Goal: Task Accomplishment & Management: Use online tool/utility

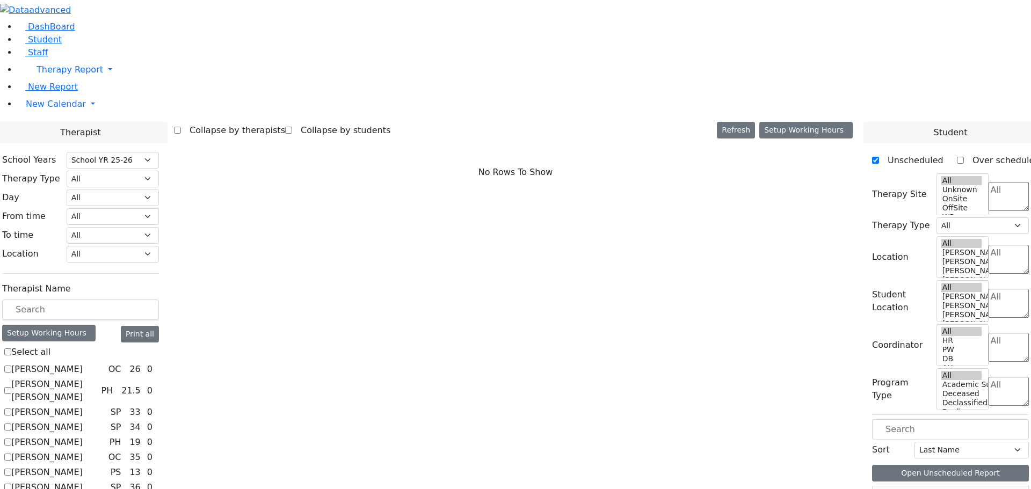
select select "212"
click at [158, 300] on input "text" at bounding box center [80, 310] width 157 height 20
click at [103, 115] on link "New Calendar" at bounding box center [524, 103] width 1014 height 21
click at [42, 143] on span "Teacher Report" at bounding box center [58, 138] width 64 height 10
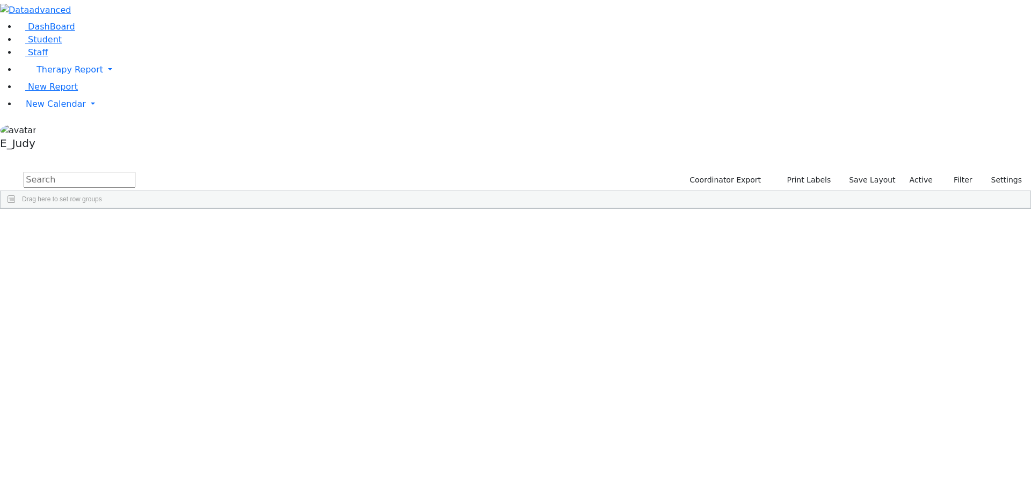
scroll to position [6284, 0]
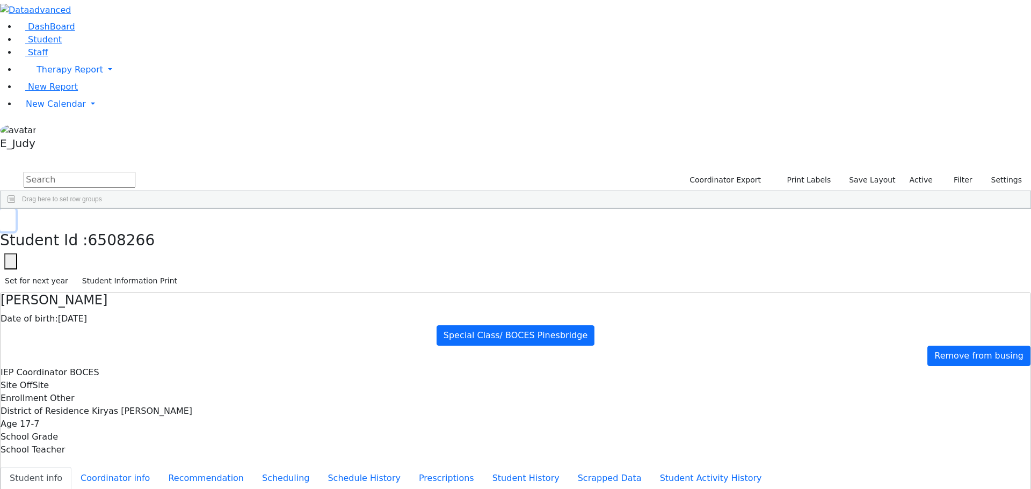
click at [11, 217] on icon "button" at bounding box center [8, 220] width 6 height 6
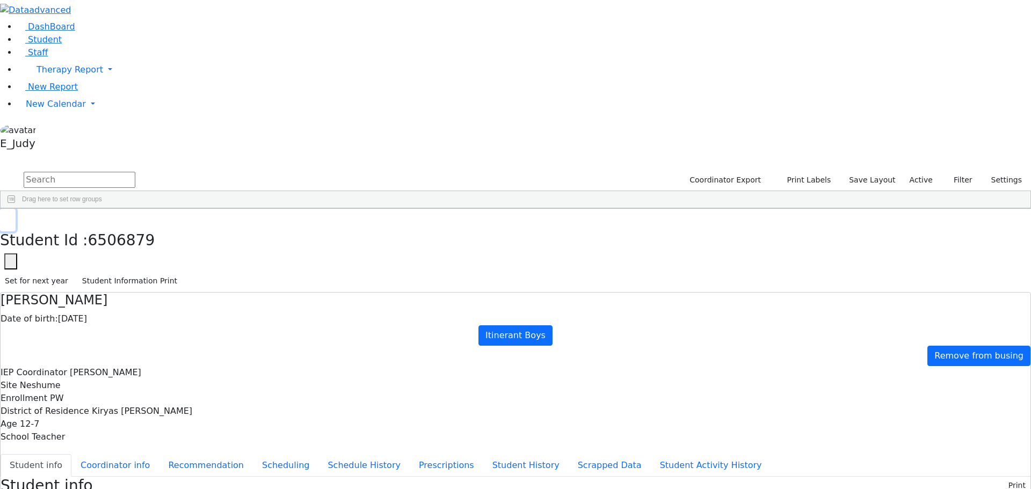
click at [16, 209] on button "button" at bounding box center [8, 220] width 16 height 23
click at [136, 344] on div "Weber" at bounding box center [102, 351] width 68 height 15
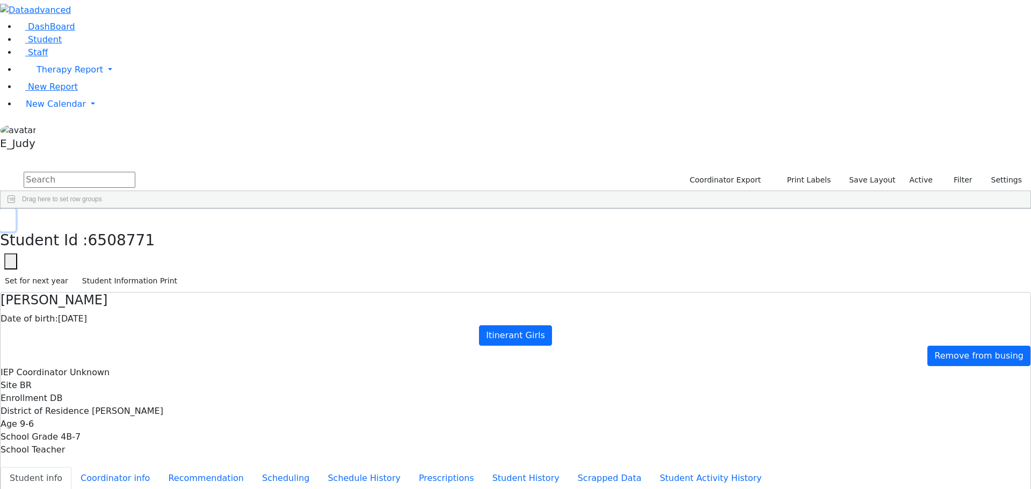
click at [11, 217] on icon "button" at bounding box center [8, 220] width 6 height 6
click at [135, 172] on input "text" at bounding box center [80, 180] width 112 height 16
click at [136, 391] on div "Stern" at bounding box center [102, 398] width 68 height 15
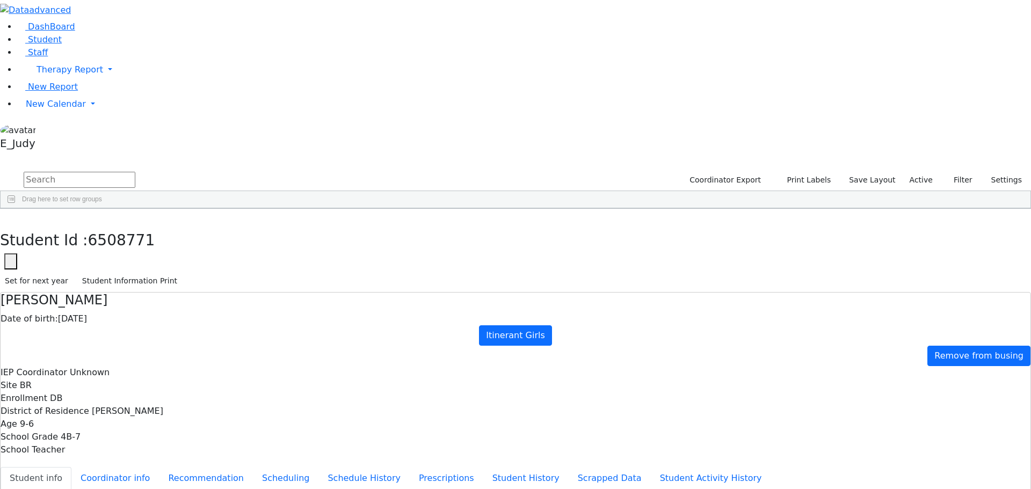
click at [136, 391] on div "Stern" at bounding box center [102, 398] width 68 height 15
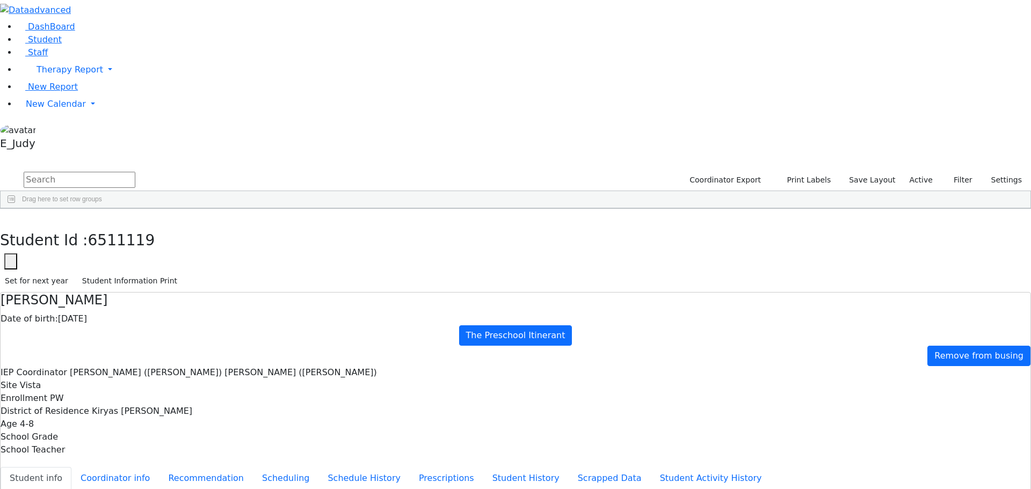
scroll to position [0, 0]
click at [11, 217] on icon "button" at bounding box center [8, 220] width 6 height 6
click at [136, 286] on div "Stein" at bounding box center [102, 293] width 68 height 15
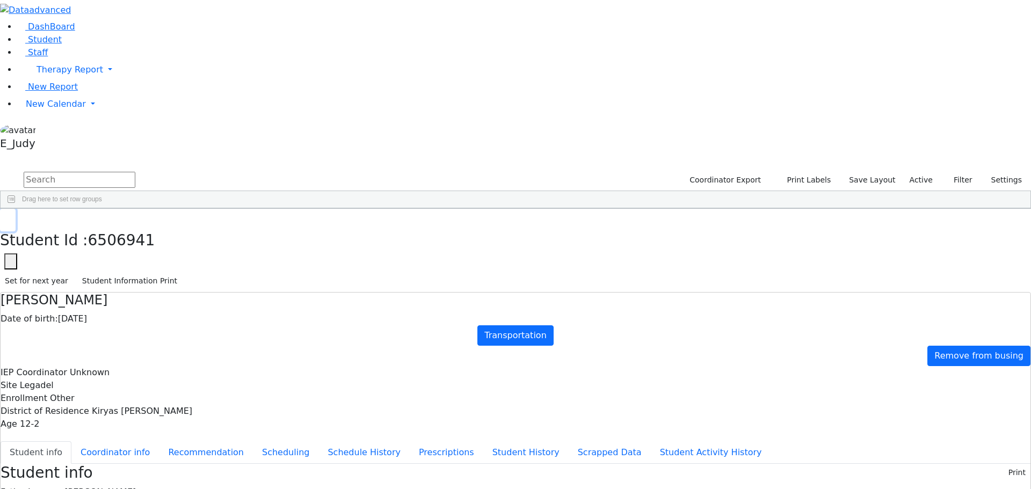
click at [11, 217] on icon "button" at bounding box center [8, 220] width 6 height 6
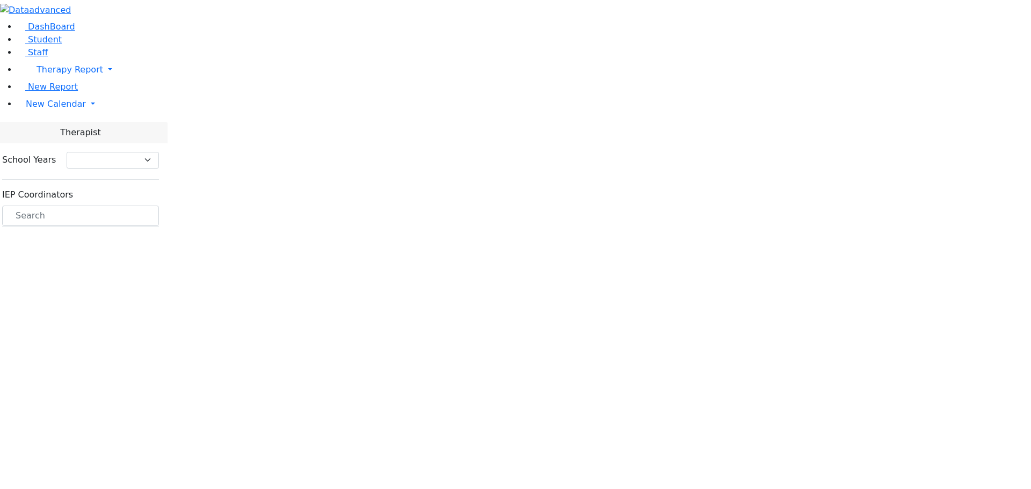
select select "212"
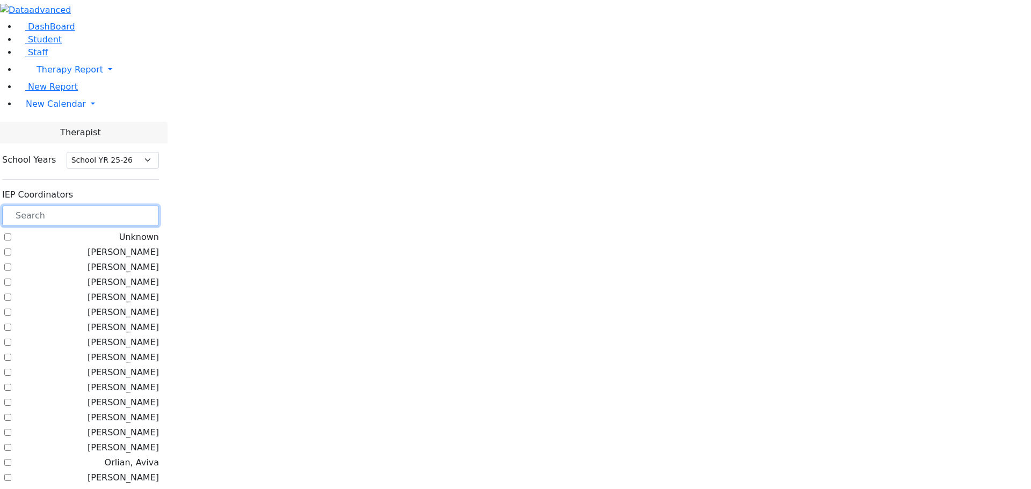
click at [159, 206] on input "text" at bounding box center [80, 216] width 157 height 20
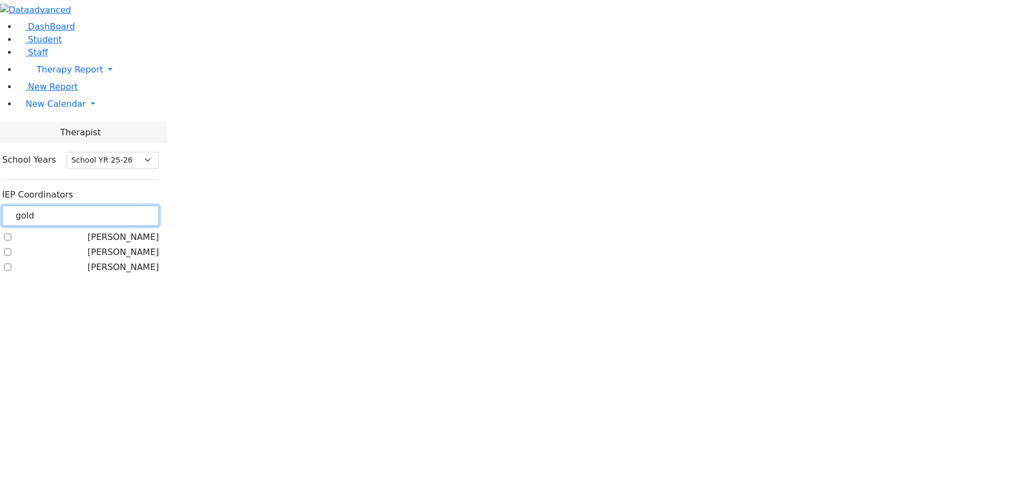
type input "gold"
click at [135, 246] on label "Goldberg, Chanie" at bounding box center [123, 252] width 71 height 13
click at [11, 249] on input "Goldberg, Chanie" at bounding box center [7, 252] width 7 height 7
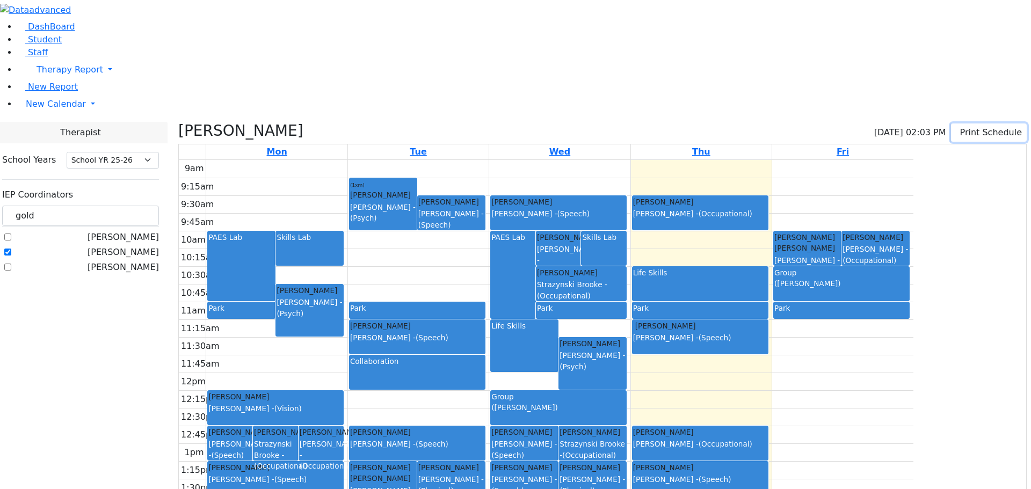
click at [958, 127] on icon "button" at bounding box center [958, 132] width 0 height 10
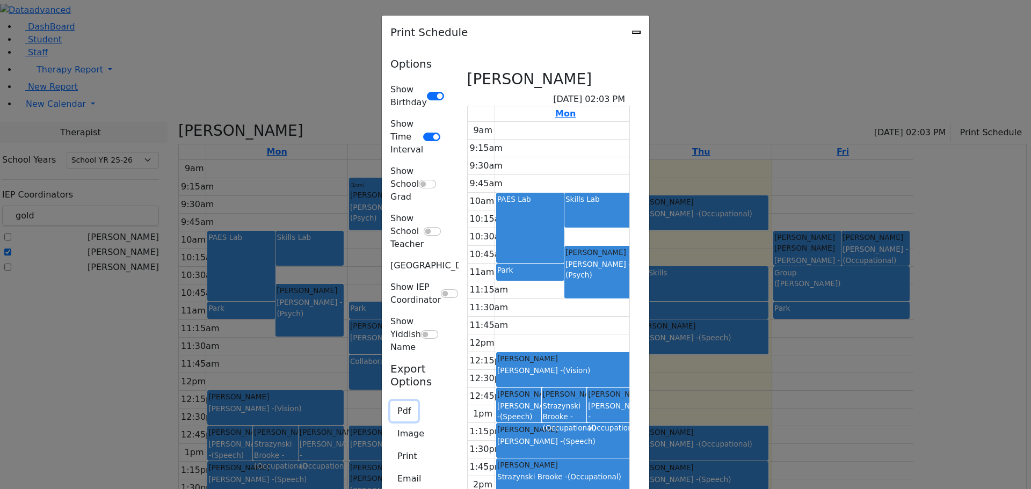
click at [390, 401] on button "Pdf" at bounding box center [403, 411] width 27 height 20
click at [390, 446] on button "Print" at bounding box center [407, 456] width 34 height 20
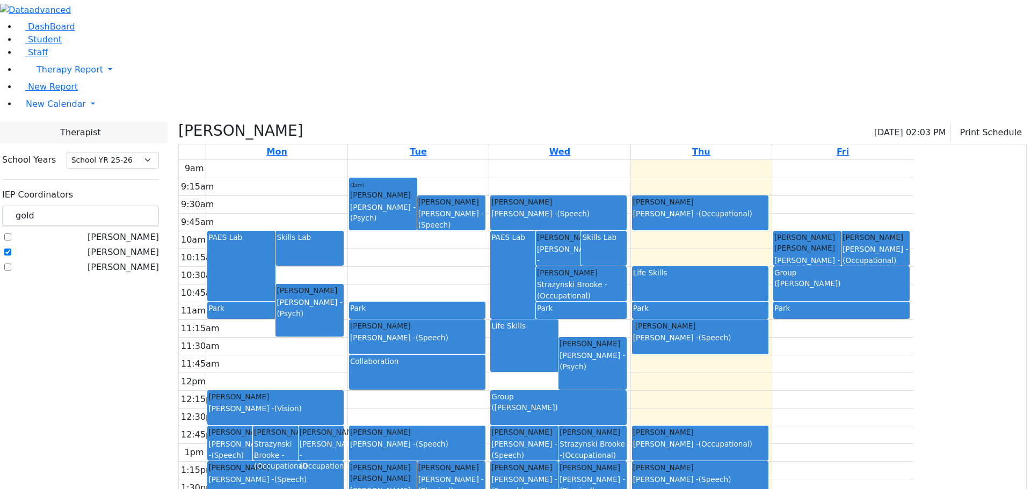
click at [135, 246] on label "[PERSON_NAME]" at bounding box center [123, 252] width 71 height 13
click at [11, 249] on input "[PERSON_NAME]" at bounding box center [7, 252] width 7 height 7
checkbox input "false"
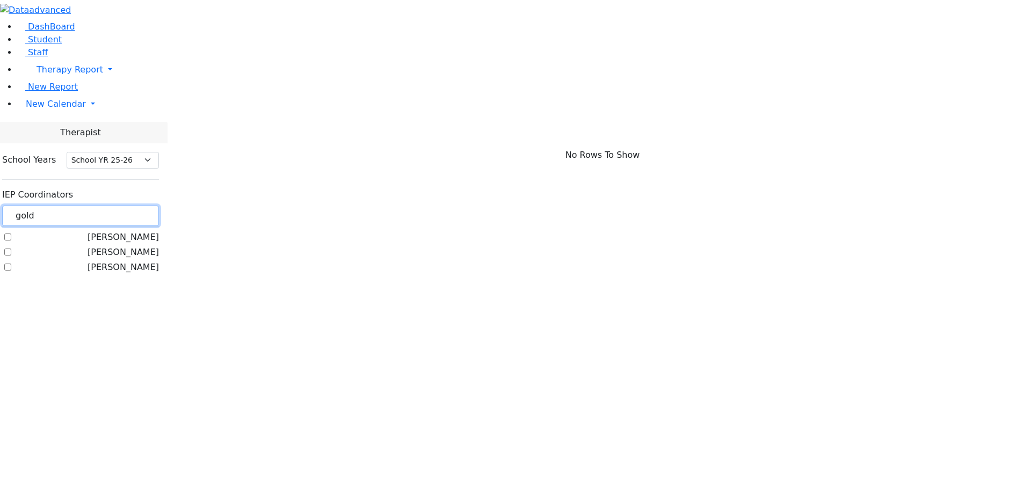
click at [159, 206] on input "gold" at bounding box center [80, 216] width 157 height 20
click at [50, 92] on span "New Report" at bounding box center [53, 87] width 50 height 10
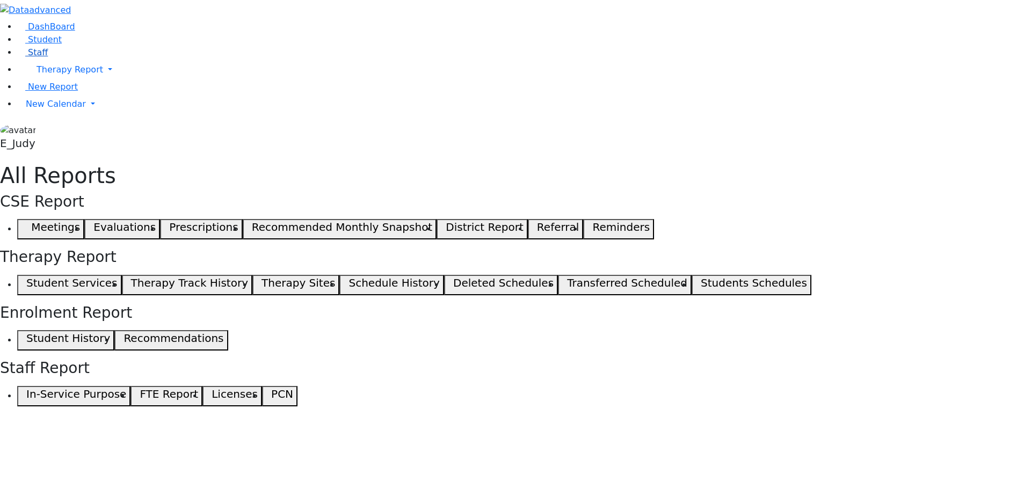
click at [28, 57] on span "Staff" at bounding box center [38, 52] width 20 height 10
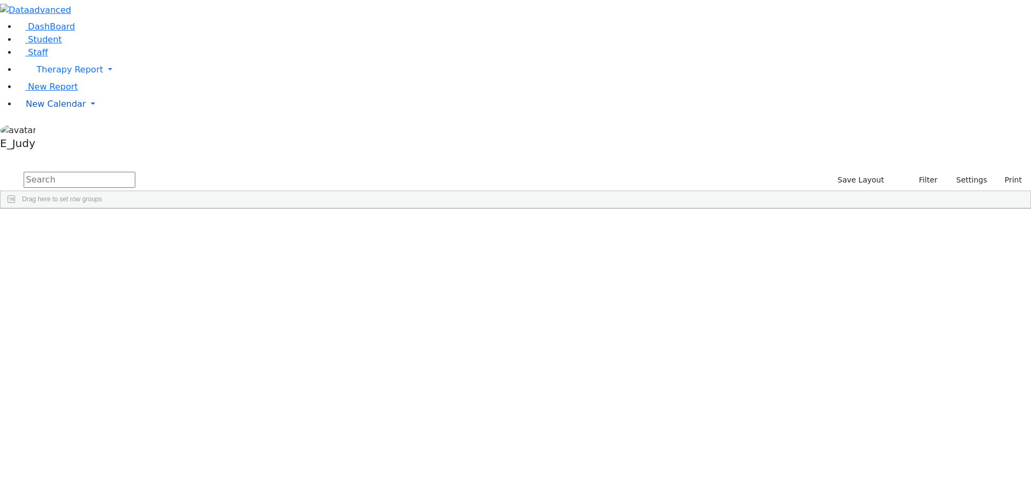
click at [106, 115] on link "New Calendar" at bounding box center [524, 103] width 1014 height 21
click at [49, 132] on link "Calendar" at bounding box center [42, 125] width 39 height 13
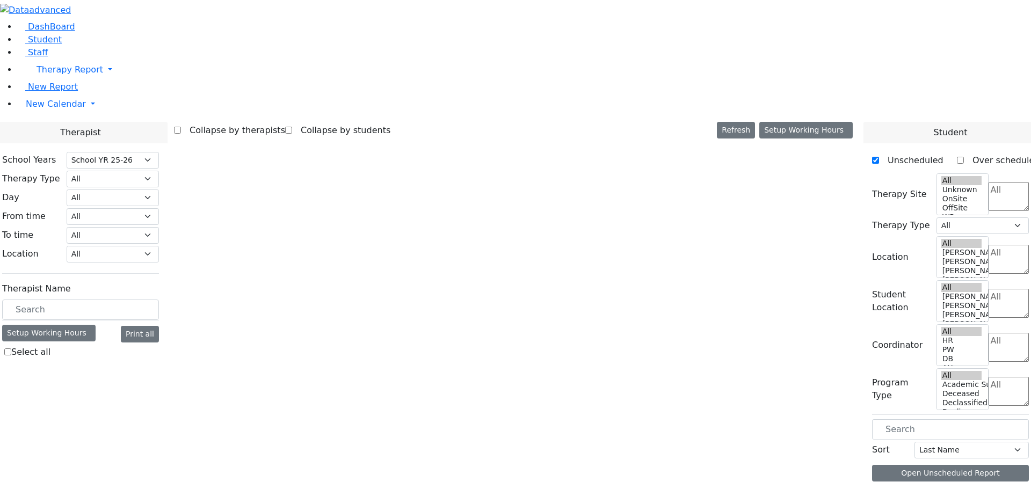
select select "212"
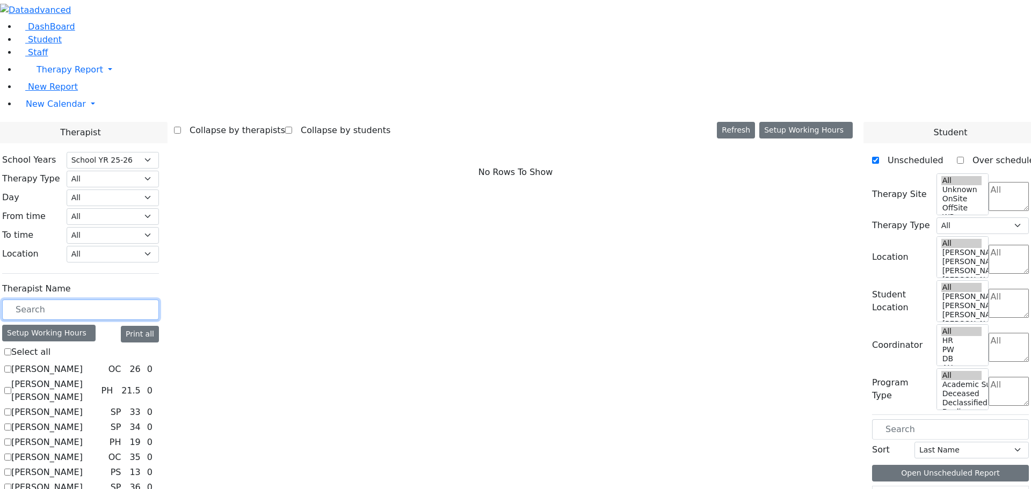
click at [150, 300] on input "text" at bounding box center [80, 310] width 157 height 20
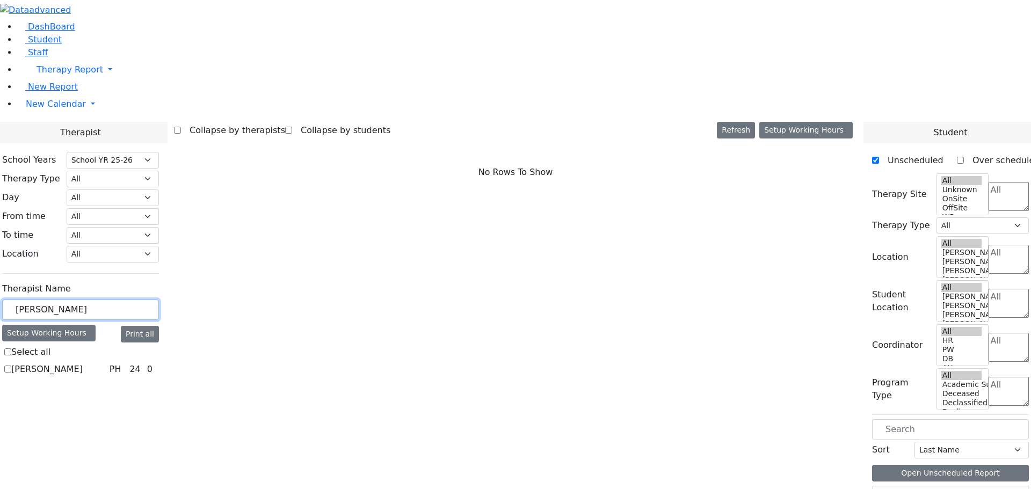
type input "[PERSON_NAME]"
click at [83, 363] on label "[PERSON_NAME]" at bounding box center [46, 369] width 71 height 13
click at [11, 366] on input "[PERSON_NAME]" at bounding box center [7, 369] width 7 height 7
checkbox input "true"
select select "2"
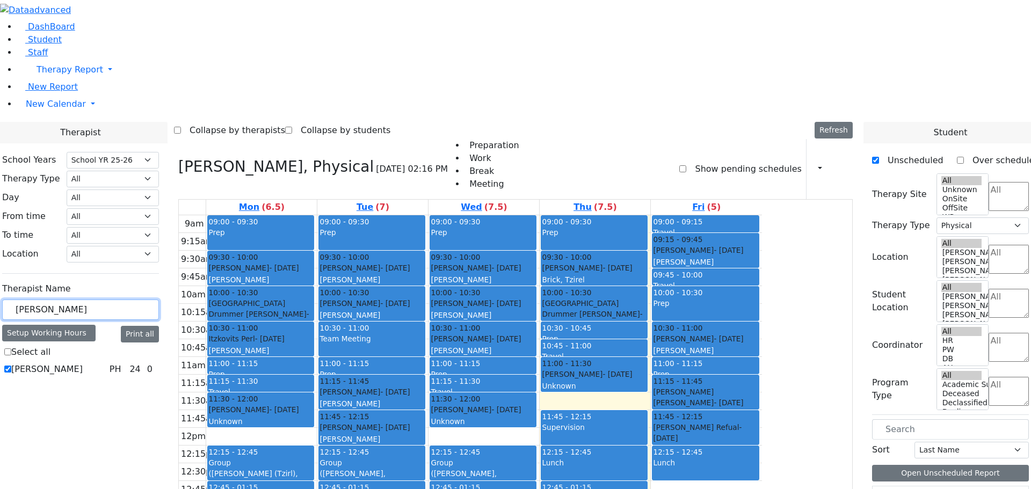
drag, startPoint x: 162, startPoint y: 189, endPoint x: 129, endPoint y: 182, distance: 34.0
click at [129, 300] on div "[PERSON_NAME]" at bounding box center [80, 310] width 157 height 21
type input "zil"
click at [83, 363] on label "[PERSON_NAME]" at bounding box center [46, 369] width 71 height 13
click at [11, 366] on input "[PERSON_NAME]" at bounding box center [7, 369] width 7 height 7
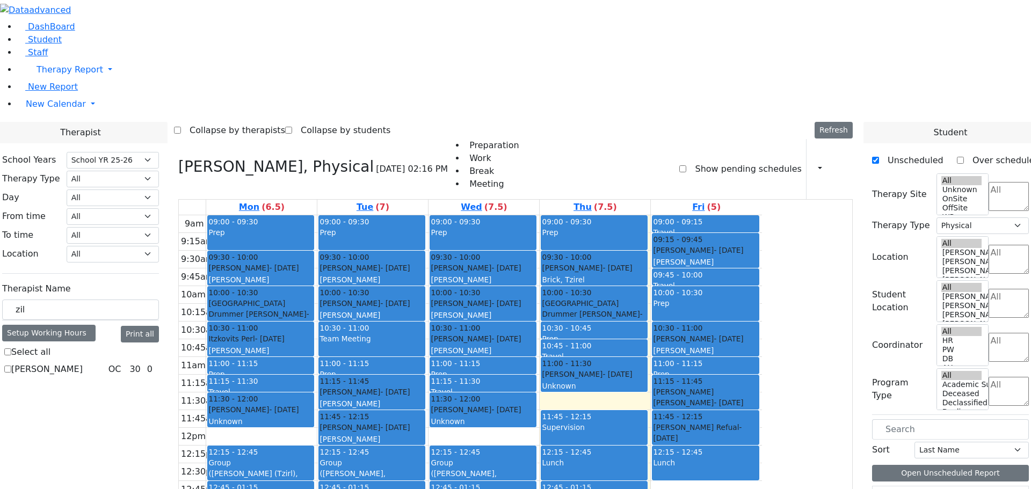
checkbox input "true"
select select "1"
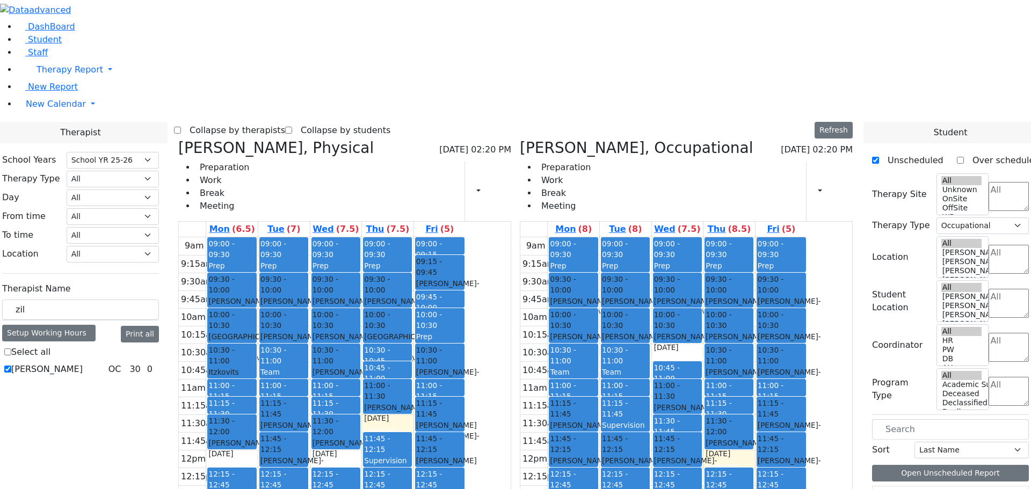
click at [83, 363] on label "[PERSON_NAME]" at bounding box center [46, 369] width 71 height 13
click at [11, 366] on input "[PERSON_NAME]" at bounding box center [7, 369] width 7 height 7
checkbox input "false"
select select
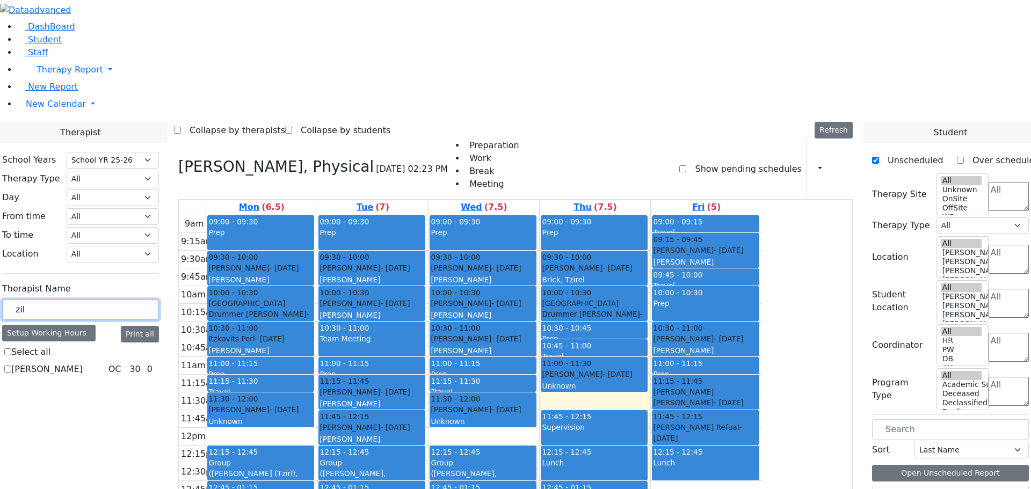
drag, startPoint x: 152, startPoint y: 184, endPoint x: 120, endPoint y: 186, distance: 31.8
click at [120, 186] on div "School Years Select School YR Summer YR 25 School YR 25-26 Summer YR 25 School …" at bounding box center [81, 264] width 174 height 243
type input "tre"
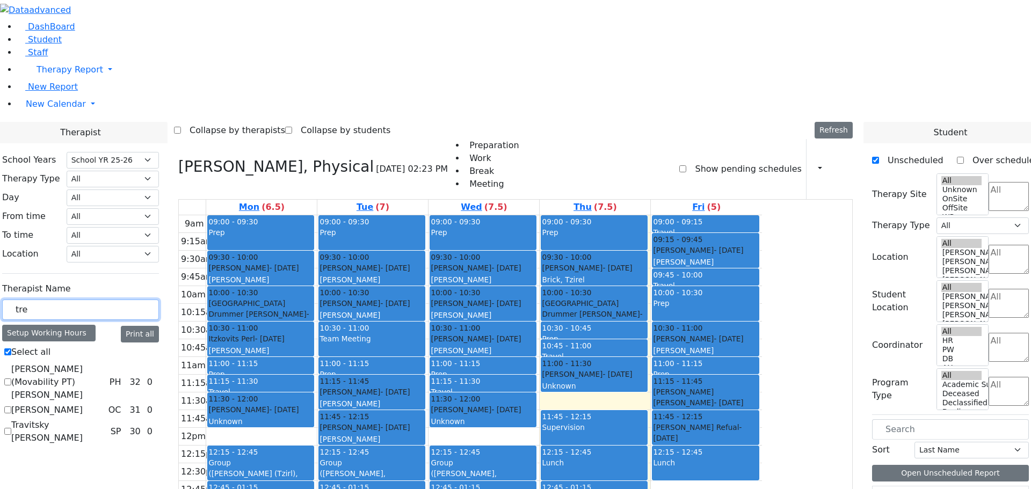
checkbox input "true"
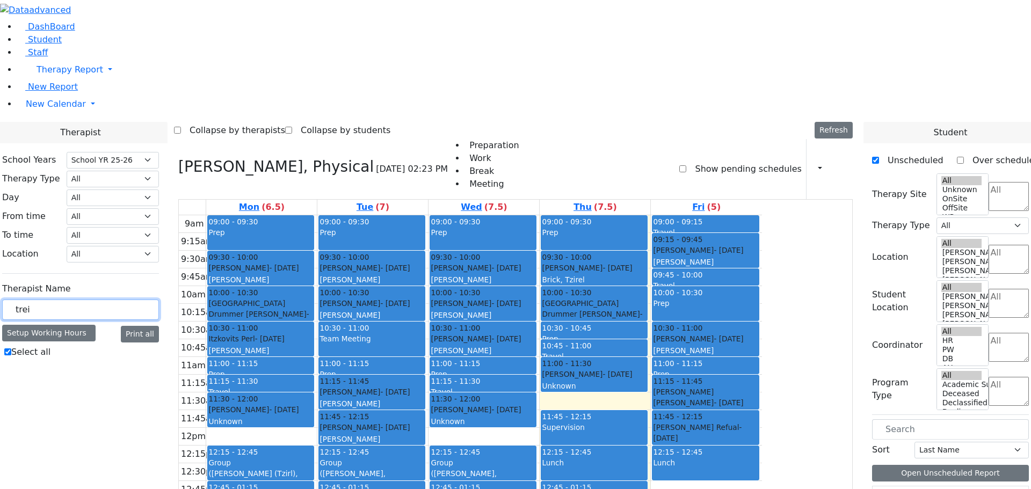
drag, startPoint x: 146, startPoint y: 189, endPoint x: 126, endPoint y: 190, distance: 19.3
click at [126, 190] on div "School Years Select School YR Summer YR 25 School YR 25-26 Summer YR 25 School …" at bounding box center [81, 257] width 174 height 228
type input "r"
checkbox input "false"
type input "rei"
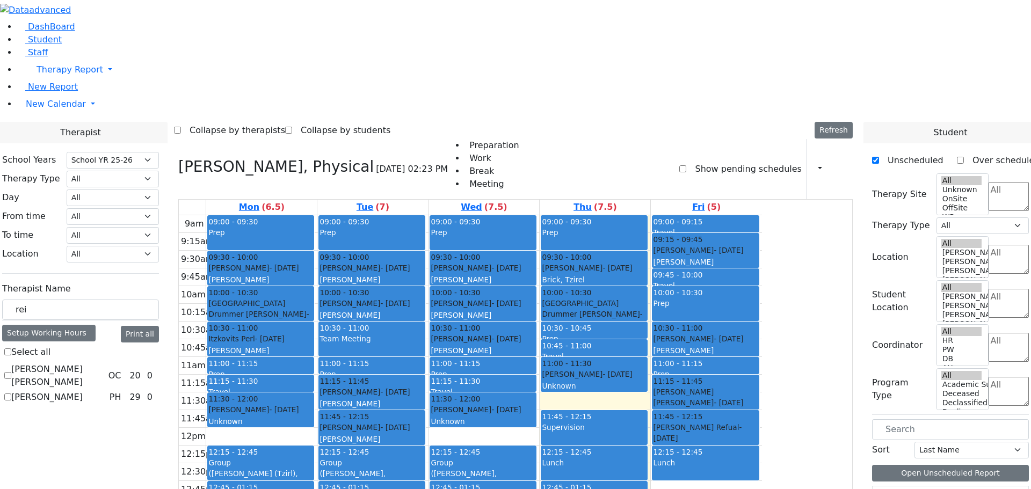
click at [83, 391] on label "[PERSON_NAME]" at bounding box center [46, 397] width 71 height 13
click at [11, 394] on input "[PERSON_NAME]" at bounding box center [7, 397] width 7 height 7
checkbox input "true"
select select "2"
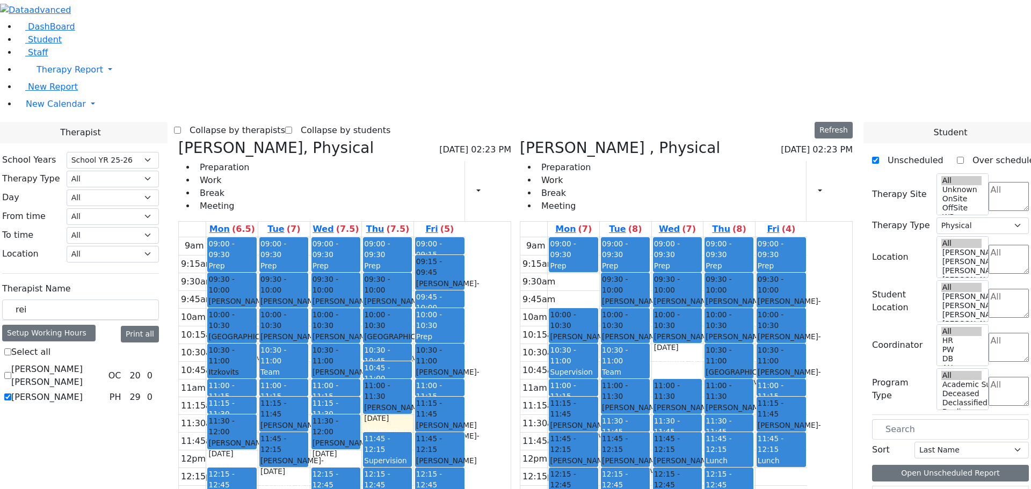
drag, startPoint x: 383, startPoint y: 326, endPoint x: 342, endPoint y: 327, distance: 41.9
click at [342, 327] on tr "09:00 - 09:30 Prep 09:30 - 10:00 [PERSON_NAME] - [DATE] [PERSON_NAME] 10:00 - 1…" at bounding box center [322, 449] width 287 height 425
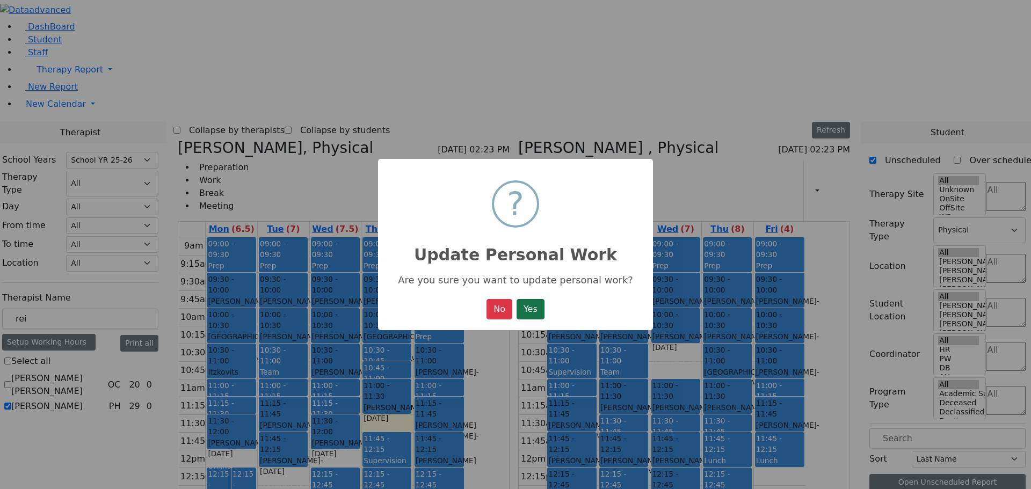
click at [526, 310] on button "Yes" at bounding box center [531, 309] width 28 height 20
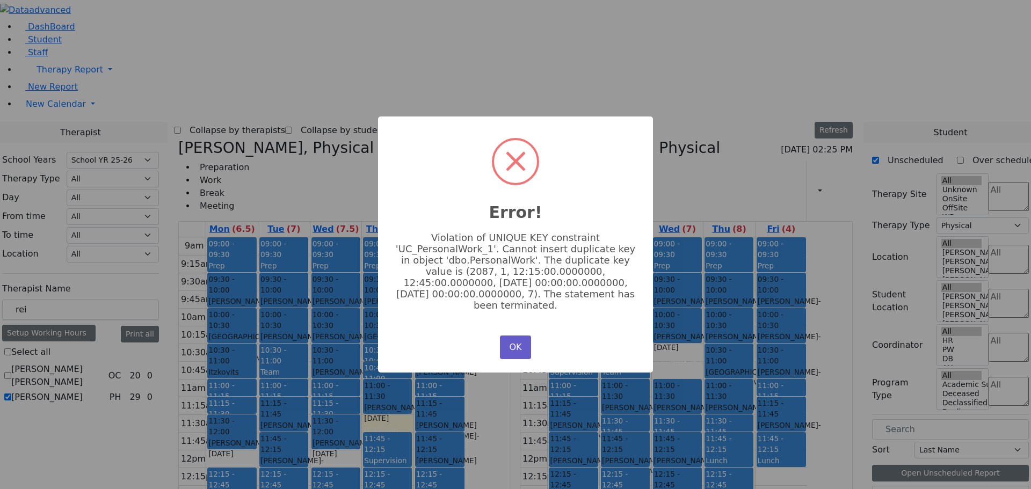
click at [511, 346] on button "OK" at bounding box center [515, 348] width 31 height 24
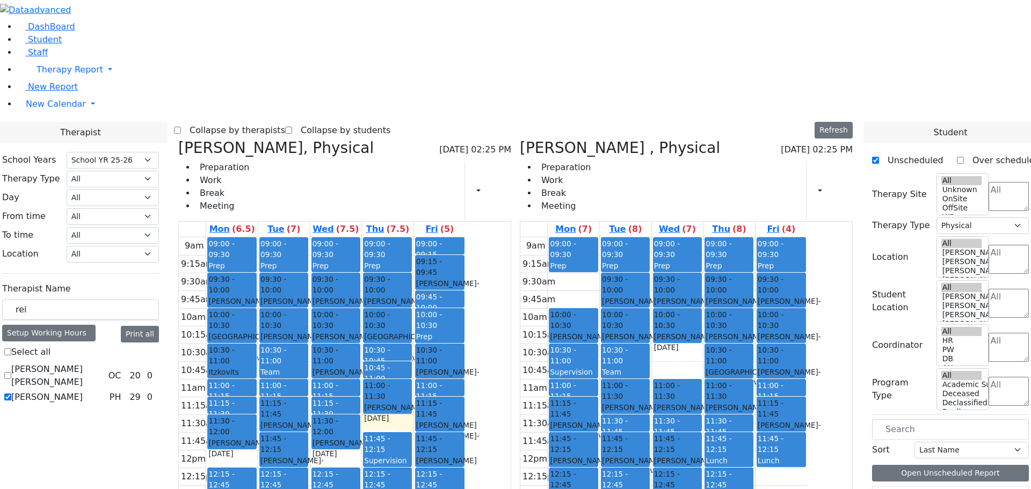
click at [83, 391] on label "[PERSON_NAME]" at bounding box center [46, 397] width 71 height 13
click at [11, 394] on input "[PERSON_NAME]" at bounding box center [7, 397] width 7 height 7
checkbox input "false"
select select
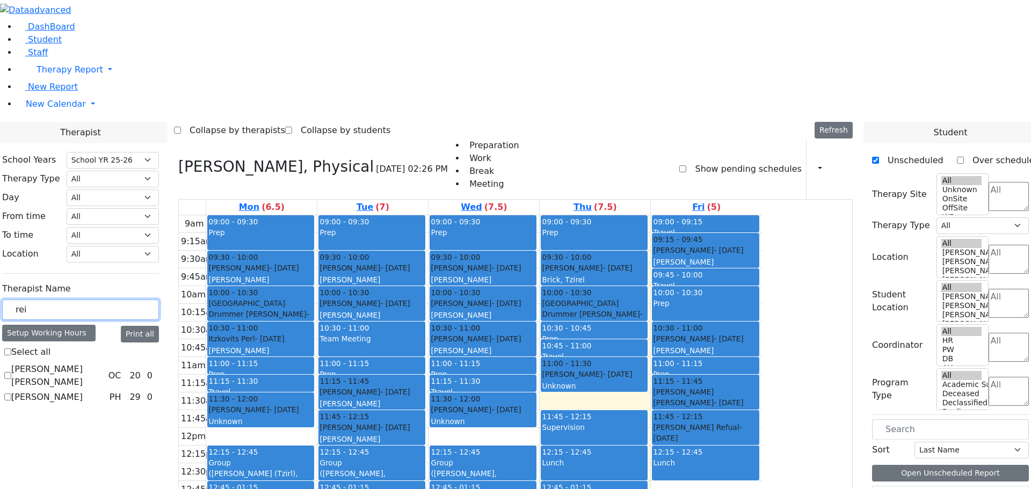
drag, startPoint x: 167, startPoint y: 185, endPoint x: 119, endPoint y: 185, distance: 47.3
type input "zilber ="
checkbox input "true"
type input "zilber"
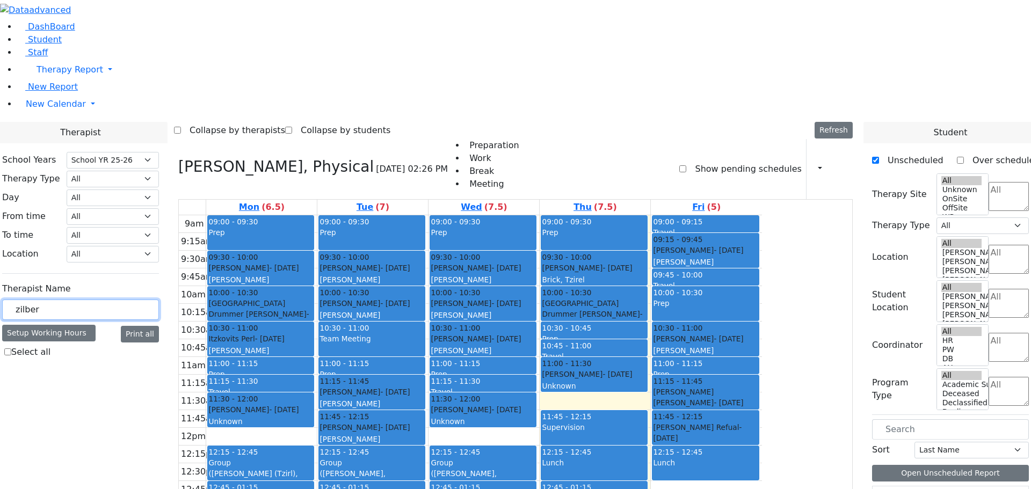
checkbox input "false"
type input "z"
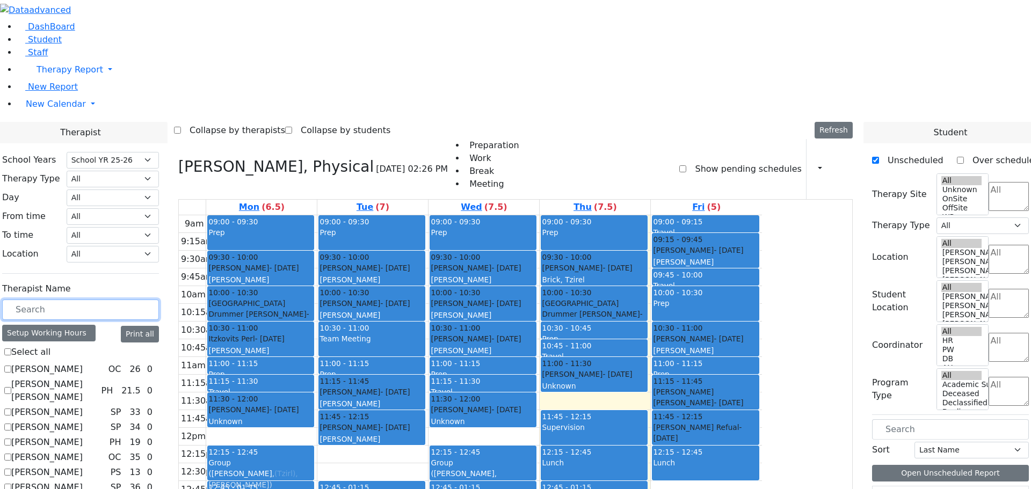
drag, startPoint x: 438, startPoint y: 313, endPoint x: 373, endPoint y: 308, distance: 65.7
click at [373, 308] on tr "09:00 - 09:30 Prep 09:30 - 10:00 [PERSON_NAME] - [DATE] [PERSON_NAME] 10:00 - 1…" at bounding box center [470, 427] width 583 height 425
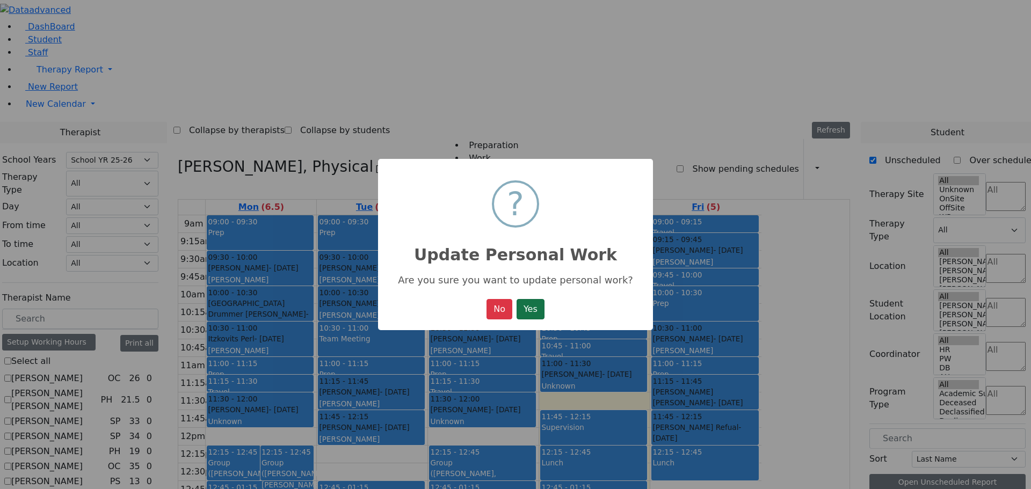
click at [530, 306] on button "Yes" at bounding box center [531, 309] width 28 height 20
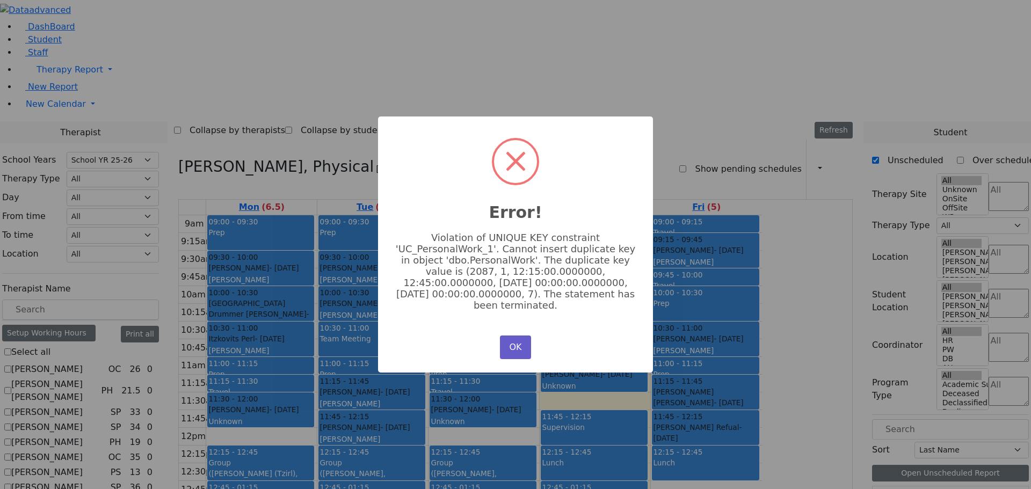
click at [517, 348] on button "OK" at bounding box center [515, 348] width 31 height 24
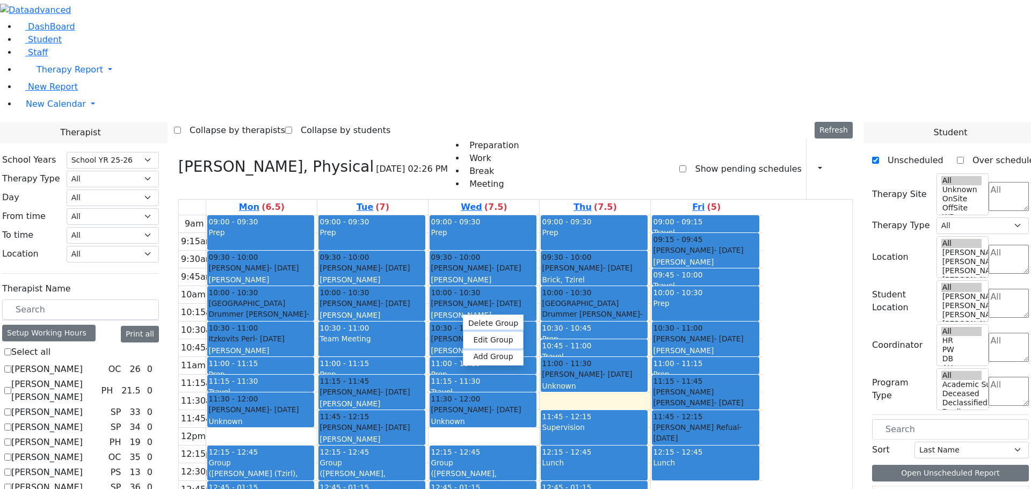
click at [483, 342] on button "Edit Group" at bounding box center [494, 340] width 60 height 17
select select "2"
select select "12:15:00"
select select "12:45:00"
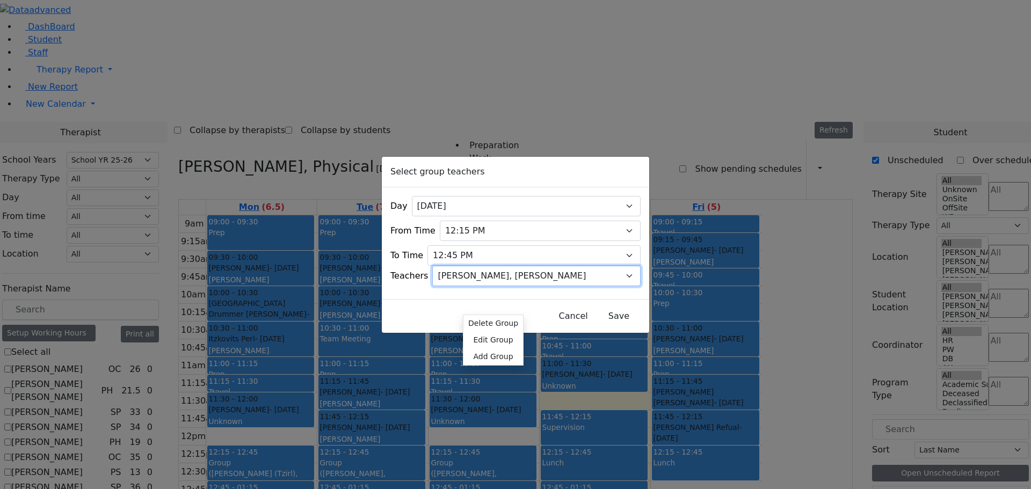
click at [459, 274] on select "Select [PERSON_NAME], [PERSON_NAME], [PERSON_NAME] ([PERSON_NAME]), [PERSON_NAM…" at bounding box center [536, 276] width 208 height 20
select select "[PERSON_NAME] (Tzirl), Brick"
click at [446, 266] on select "Select [PERSON_NAME], [PERSON_NAME], [PERSON_NAME] ([PERSON_NAME]), [PERSON_NAM…" at bounding box center [536, 276] width 208 height 20
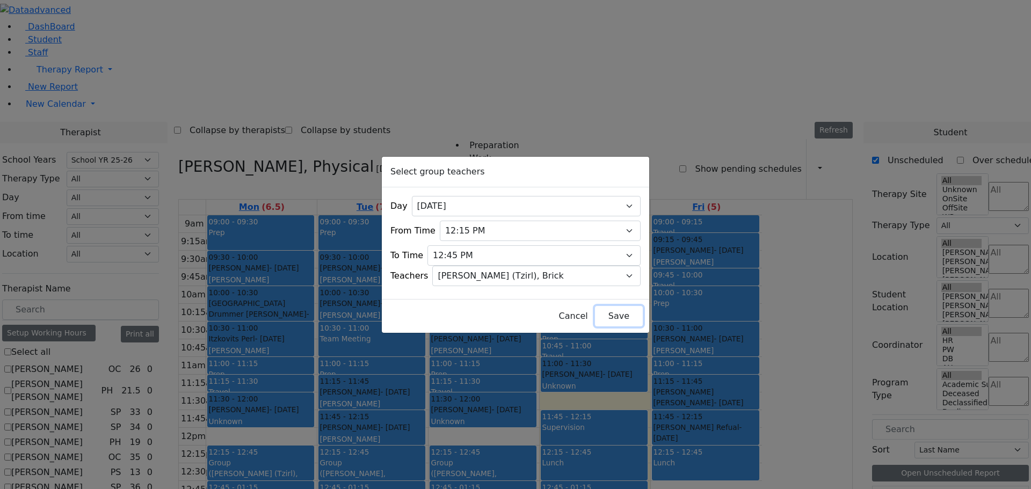
click at [602, 308] on button "Save" at bounding box center [619, 316] width 48 height 20
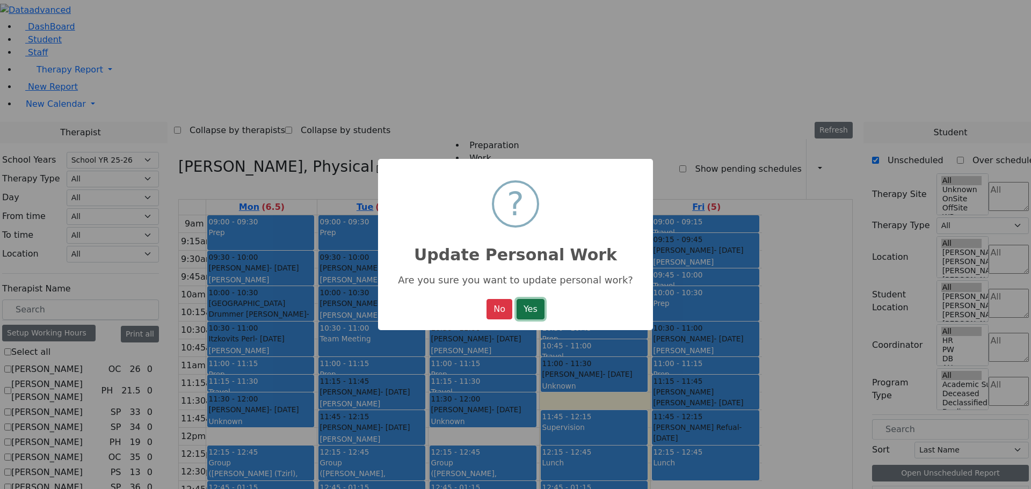
click at [529, 315] on button "Yes" at bounding box center [531, 309] width 28 height 20
select select "2"
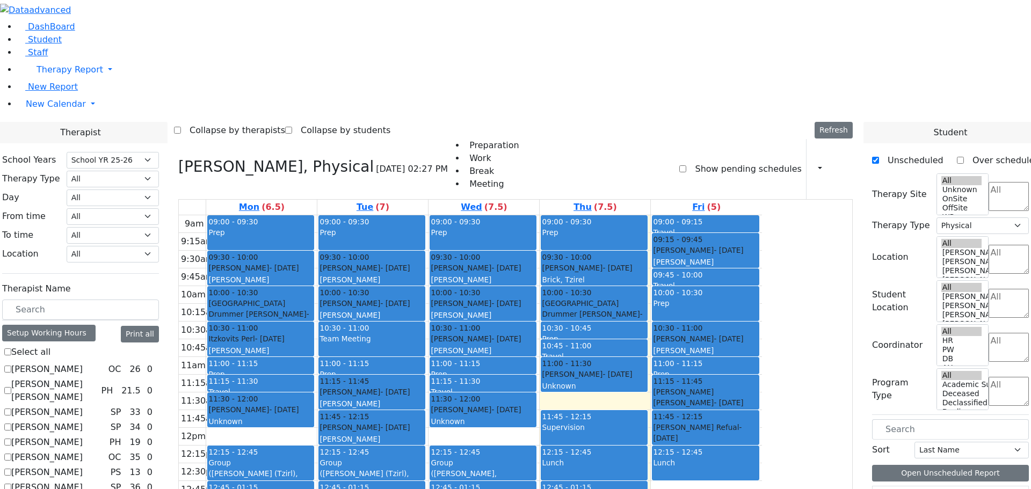
click at [313, 468] on div "([PERSON_NAME] (Tzirl), Brick)" at bounding box center [260, 479] width 105 height 22
click at [365, 317] on button "Delete Selected Schedule" at bounding box center [401, 318] width 106 height 17
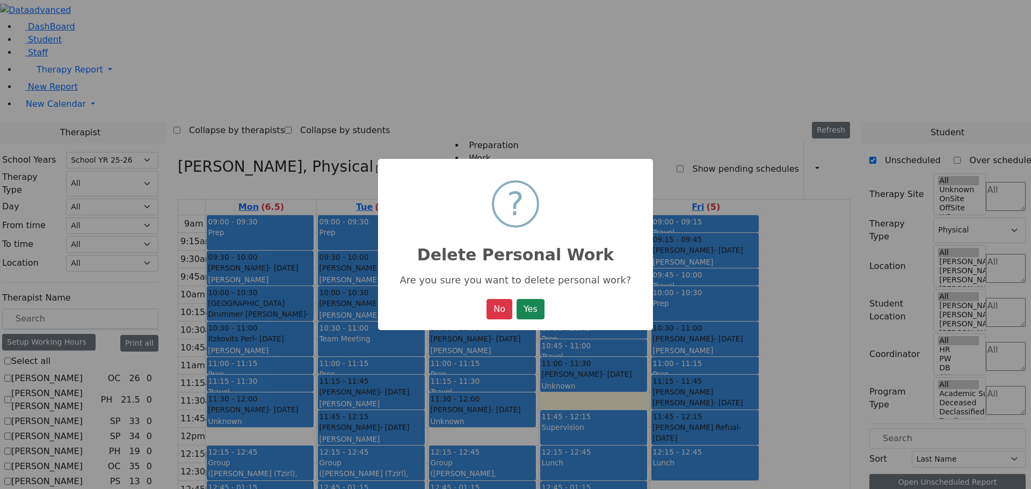
click at [334, 320] on div "× ? Delete Personal Work Are you sure you want to delete personal work? No No Y…" at bounding box center [515, 244] width 1031 height 489
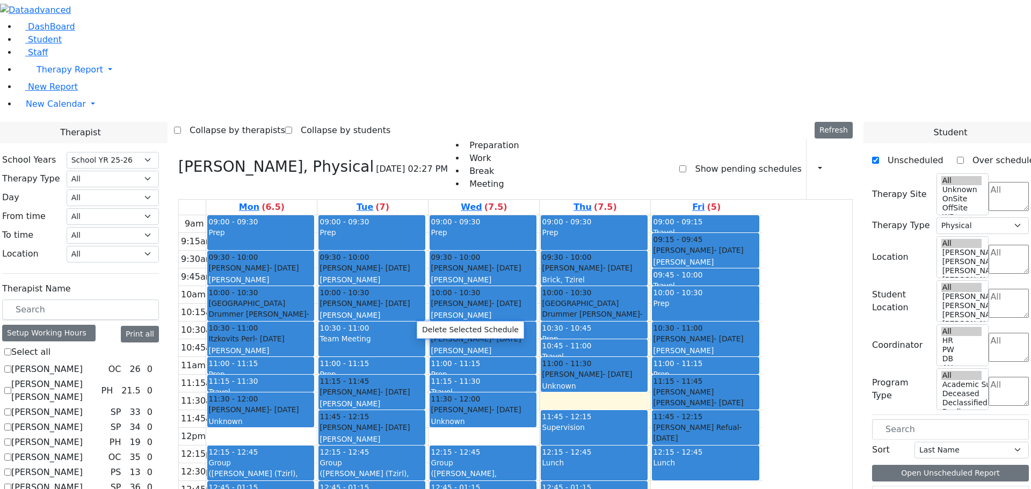
click at [425, 329] on button "Delete Selected Schedule" at bounding box center [470, 330] width 106 height 17
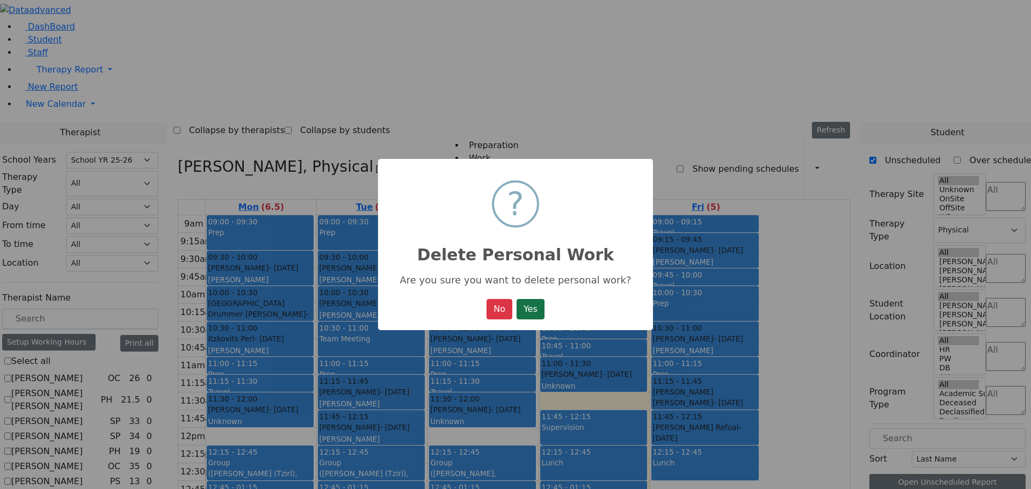
click at [535, 313] on button "Yes" at bounding box center [531, 309] width 28 height 20
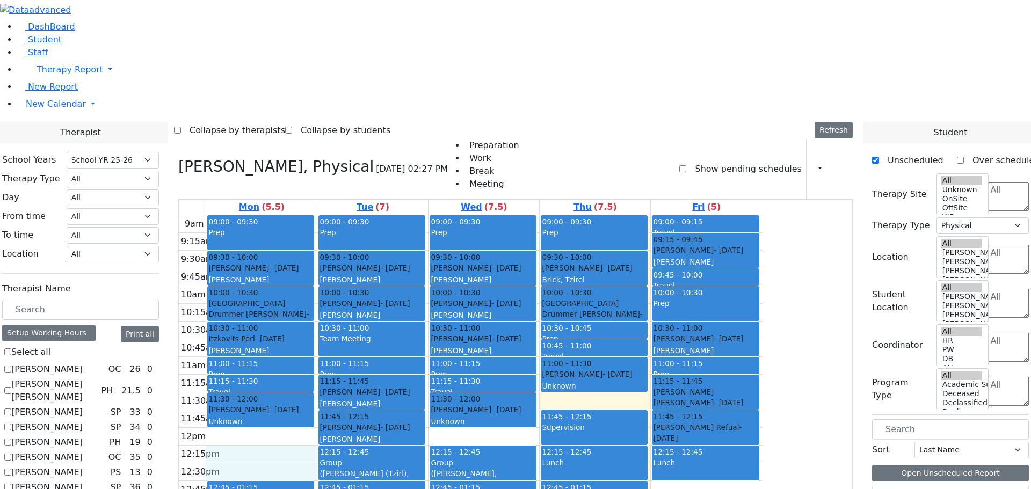
click at [371, 325] on div "9am 9:15am 9:30am 9:45am 10am 10:15am 10:30am 10:45am 11am 11:15am 11:30am 11:4…" at bounding box center [470, 427] width 583 height 425
click at [379, 310] on div "9am 9:15am 9:30am 9:45am 10am 10:15am 10:30am 10:45am 11am 11:15am 11:30am 11:4…" at bounding box center [470, 427] width 583 height 425
drag, startPoint x: 379, startPoint y: 310, endPoint x: 382, endPoint y: 325, distance: 15.5
drag, startPoint x: 386, startPoint y: 307, endPoint x: 388, endPoint y: 327, distance: 20.1
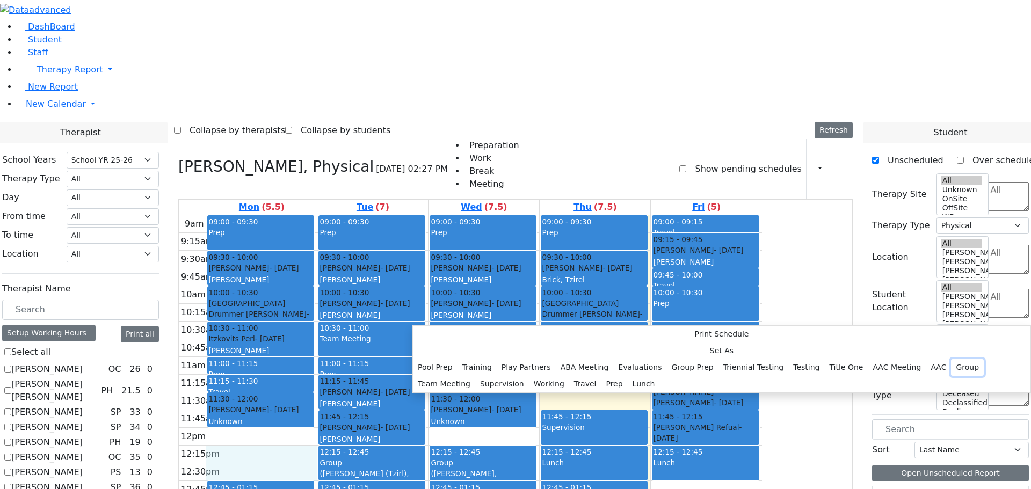
click at [951, 359] on button "Group" at bounding box center [967, 367] width 33 height 17
select select "1"
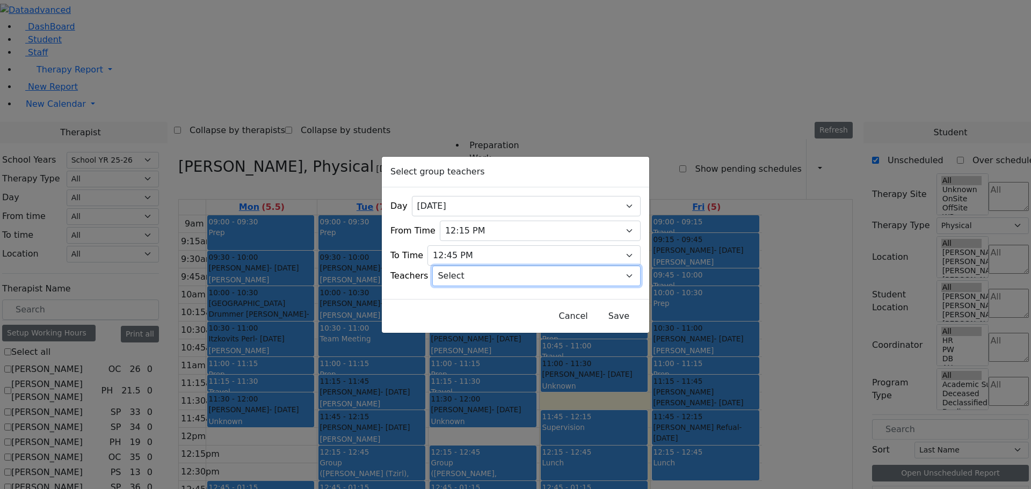
click at [515, 269] on select "Select [PERSON_NAME], [PERSON_NAME], [PERSON_NAME] ([PERSON_NAME]), [PERSON_NAM…" at bounding box center [536, 276] width 208 height 20
select select "[PERSON_NAME], [PERSON_NAME]"
click at [446, 266] on select "Select [PERSON_NAME], [PERSON_NAME], [PERSON_NAME] ([PERSON_NAME]), [PERSON_NAM…" at bounding box center [536, 276] width 208 height 20
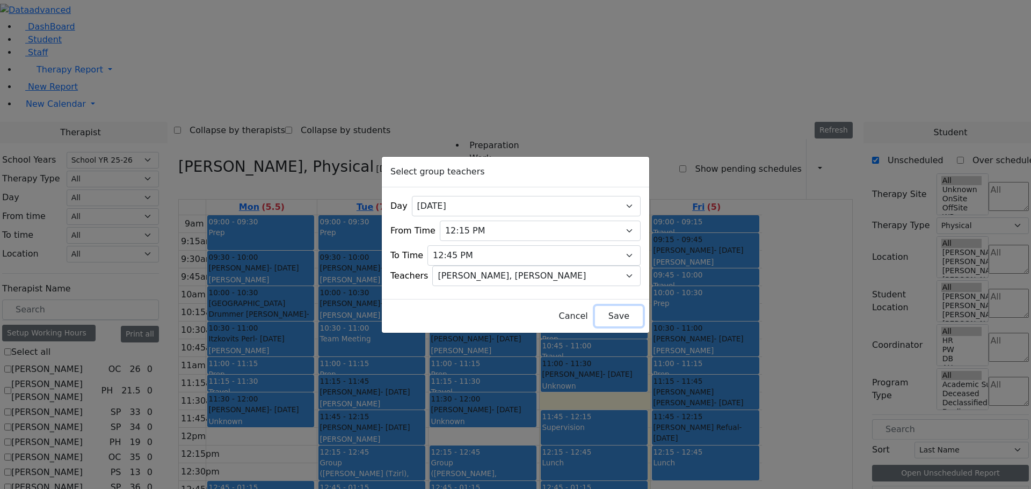
click at [602, 316] on button "Save" at bounding box center [619, 316] width 48 height 20
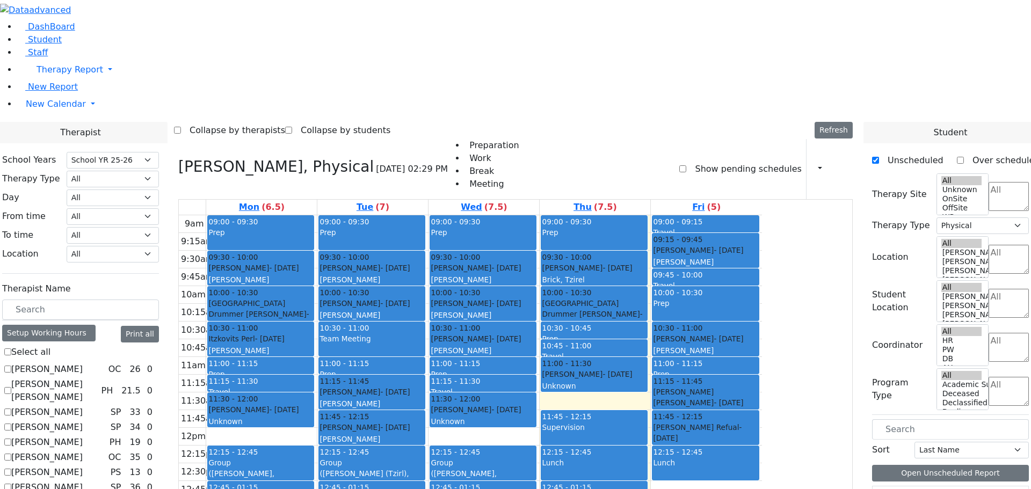
scroll to position [752, 0]
checkbox input "false"
select select
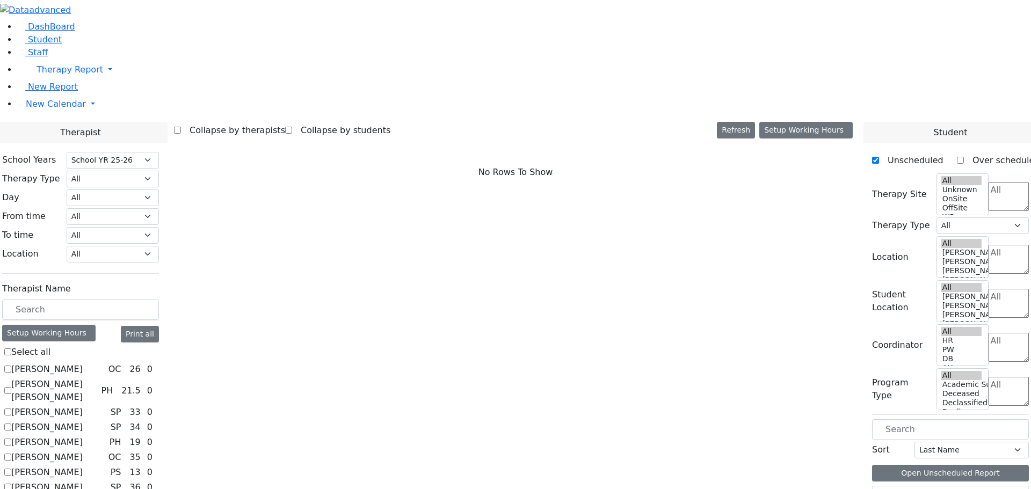
checkbox input "true"
select select "2"
